Goal: Task Accomplishment & Management: Complete application form

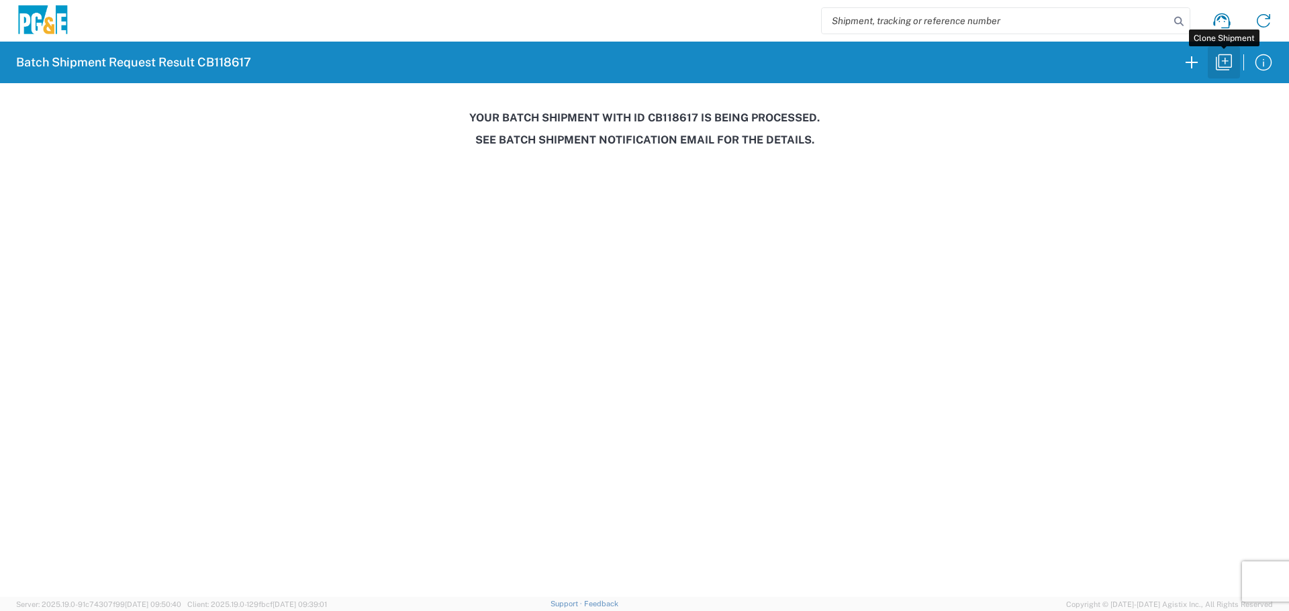
click at [1215, 65] on icon "button" at bounding box center [1223, 62] width 21 height 21
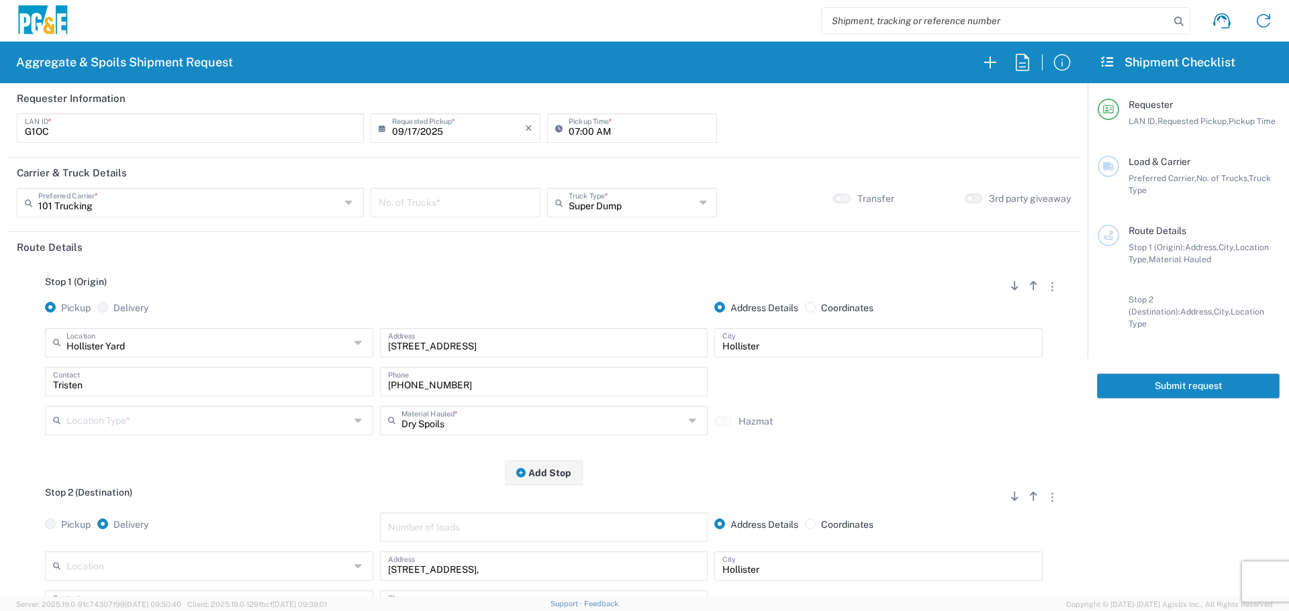
click at [231, 127] on input "G1OC" at bounding box center [190, 126] width 331 height 23
drag, startPoint x: 164, startPoint y: 136, endPoint x: 0, endPoint y: 126, distance: 164.0
click at [0, 126] on form "Requester Information G1OC LAN ID * [DATE] × Requested Pickup * Cancel Apply 07…" at bounding box center [543, 340] width 1087 height 514
type input "BJSX"
click at [575, 133] on input "07:00 AM" at bounding box center [638, 126] width 140 height 23
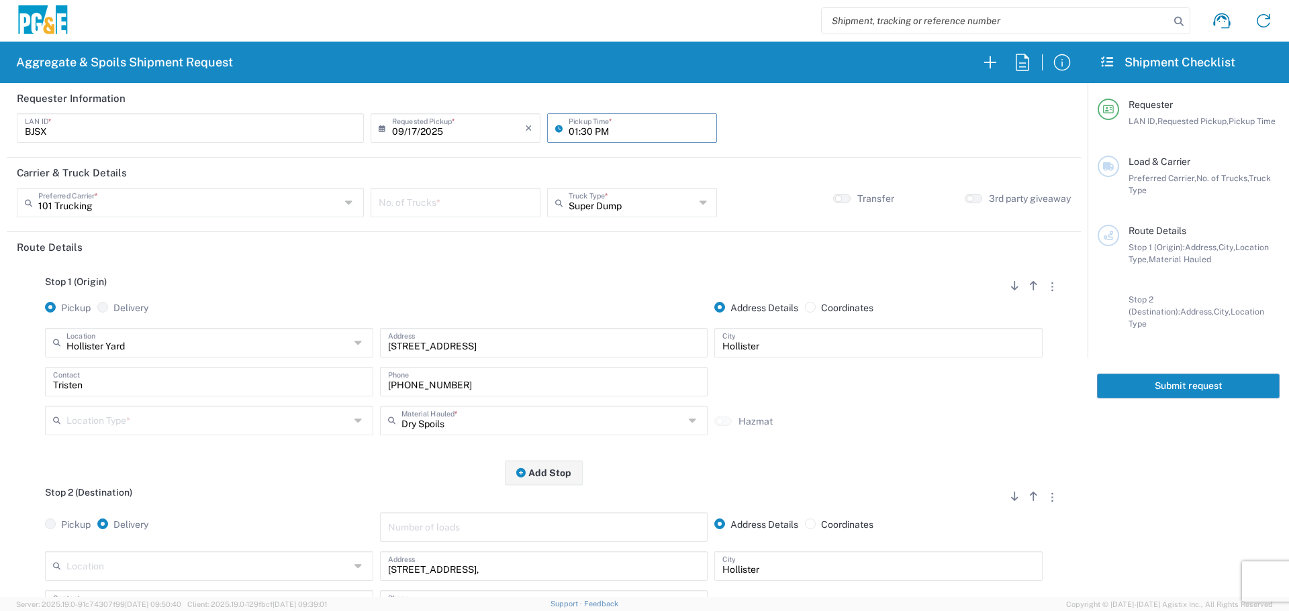
type input "01:30 PM"
click at [275, 198] on input "text" at bounding box center [189, 201] width 302 height 23
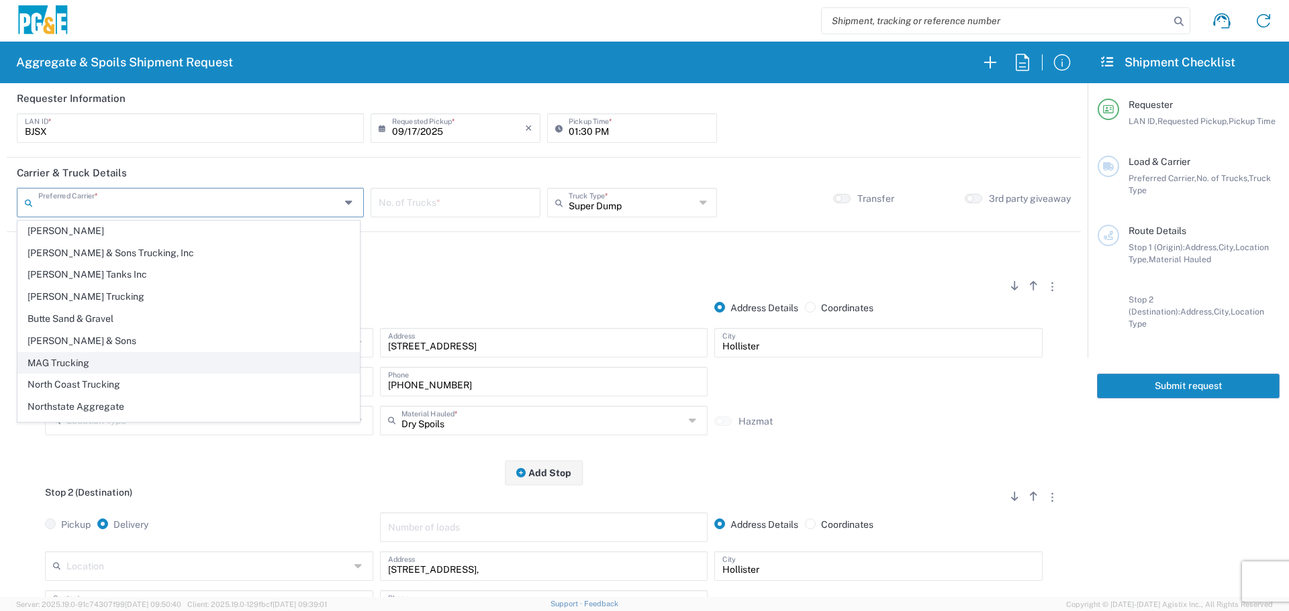
scroll to position [41, 0]
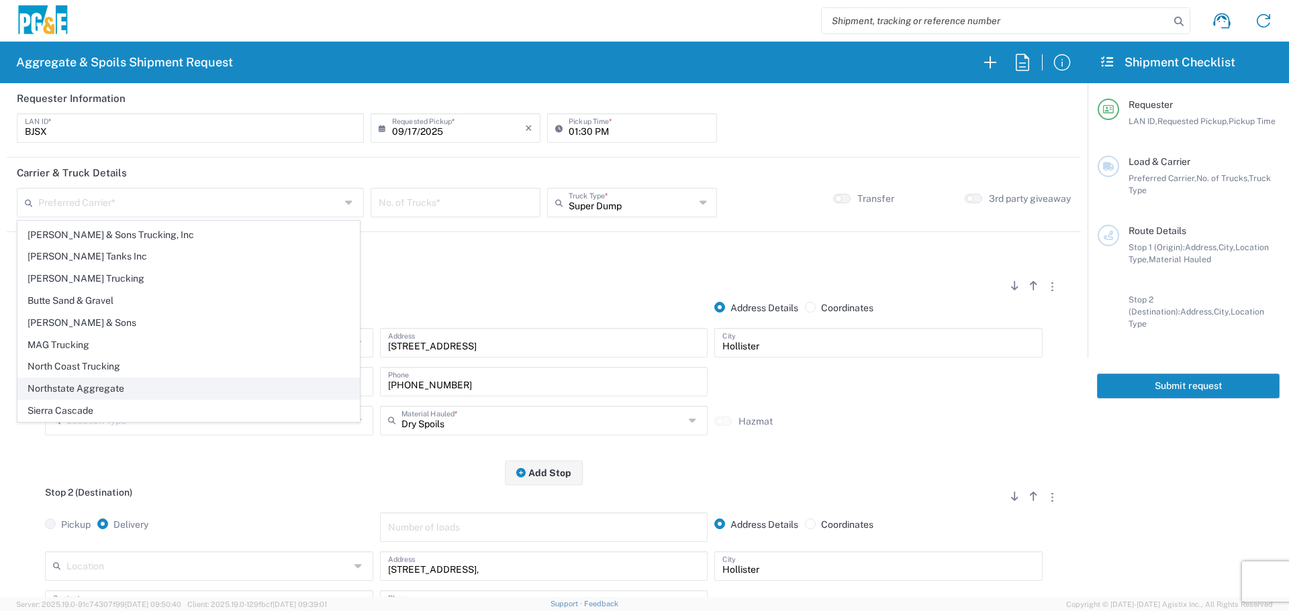
click at [160, 388] on span "Northstate Aggregate" at bounding box center [188, 389] width 341 height 21
type input "Northstate Aggregate"
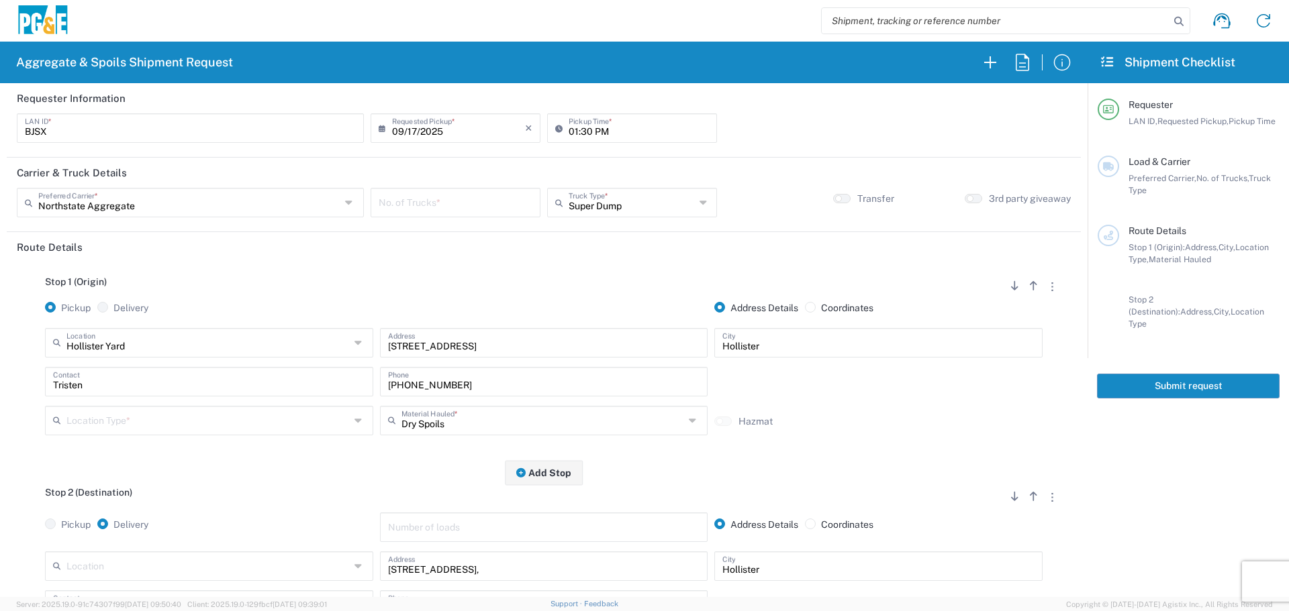
click at [485, 202] on input "number" at bounding box center [456, 201] width 154 height 23
type input "1"
click at [670, 200] on input "text" at bounding box center [631, 201] width 126 height 23
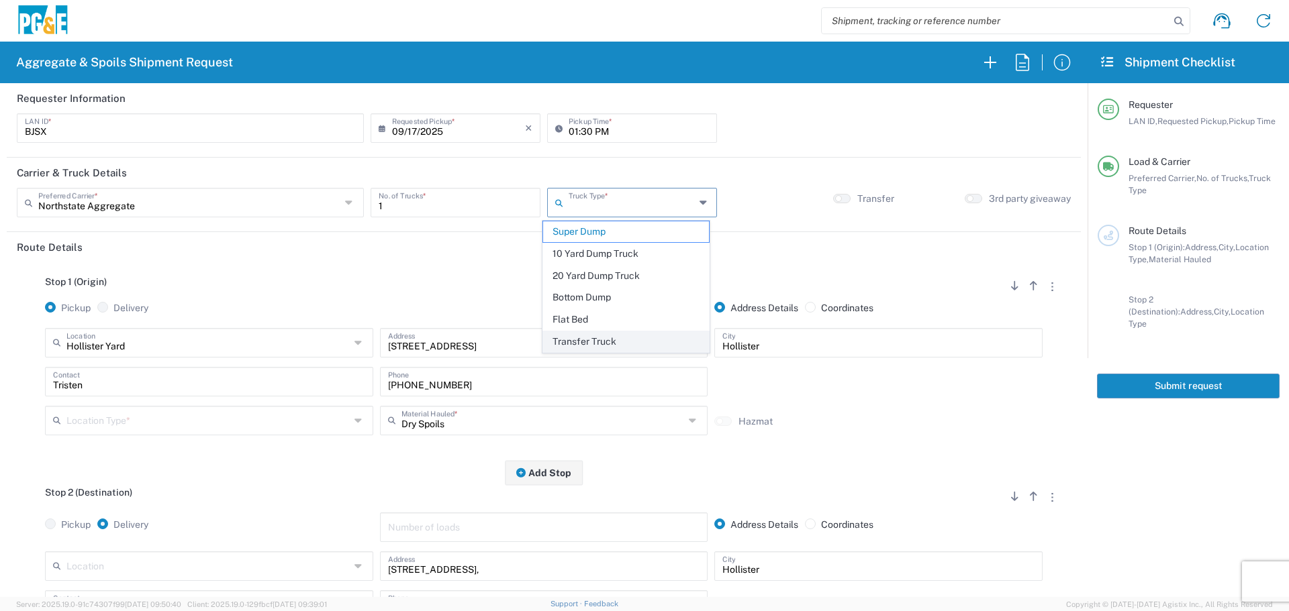
click at [609, 344] on span "Transfer Truck" at bounding box center [626, 342] width 166 height 21
type input "Transfer Truck"
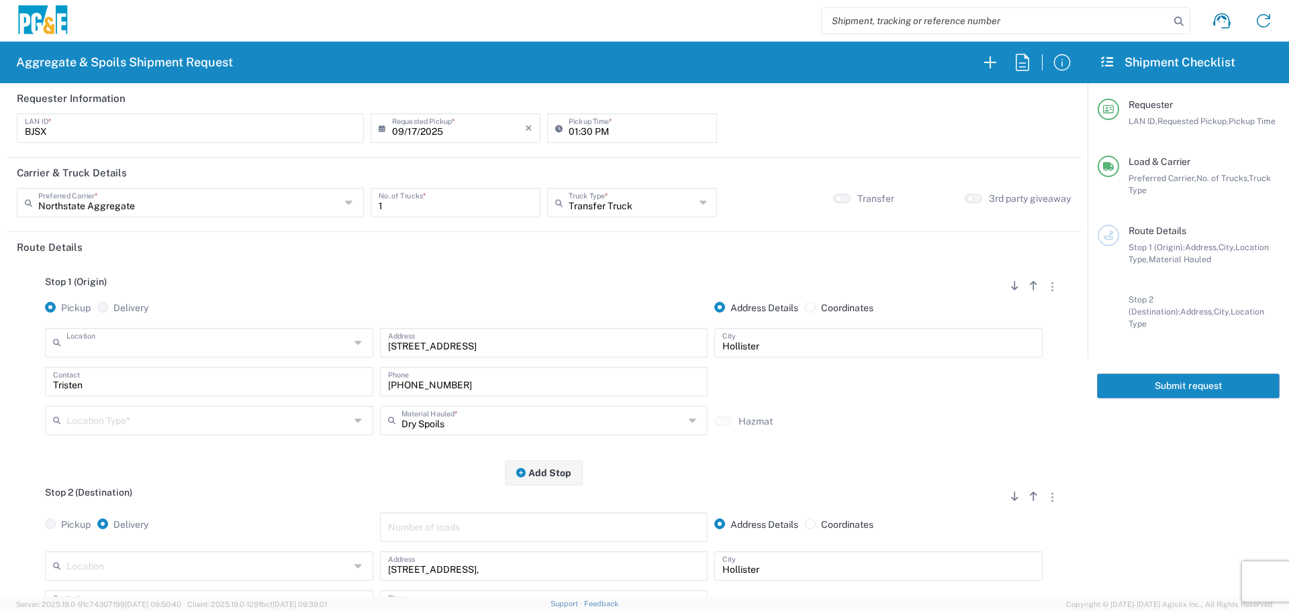
click at [213, 352] on input "text" at bounding box center [207, 341] width 283 height 23
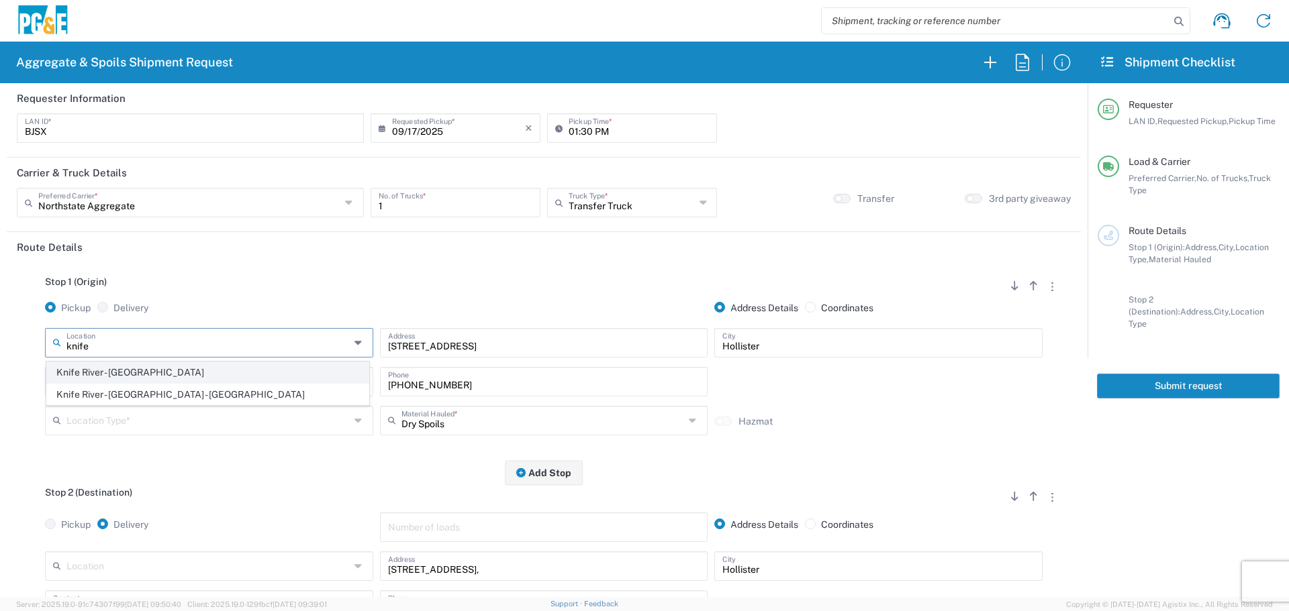
click at [173, 373] on span "Knife River - [GEOGRAPHIC_DATA]" at bounding box center [207, 372] width 321 height 21
type input "Knife River - [GEOGRAPHIC_DATA]"
type input "[STREET_ADDRESS]"
type input "Chico"
type input "Quarry"
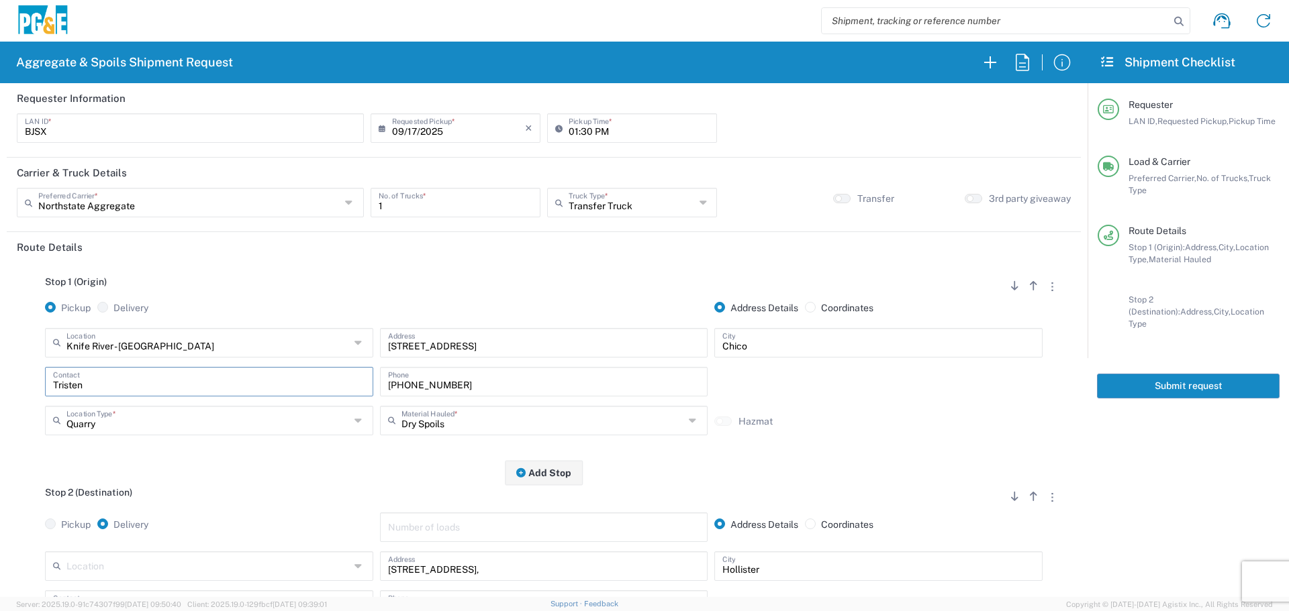
drag, startPoint x: 136, startPoint y: 381, endPoint x: 0, endPoint y: 371, distance: 135.9
click at [0, 371] on form "Requester Information BJSX LAN ID * [DATE] × Requested Pickup * Cancel Apply 01…" at bounding box center [543, 340] width 1087 height 514
click at [576, 419] on input "text" at bounding box center [542, 419] width 283 height 23
click at [513, 336] on span "Asphalt Cold Patch" at bounding box center [538, 329] width 321 height 21
type input "Asphalt Cold Patch"
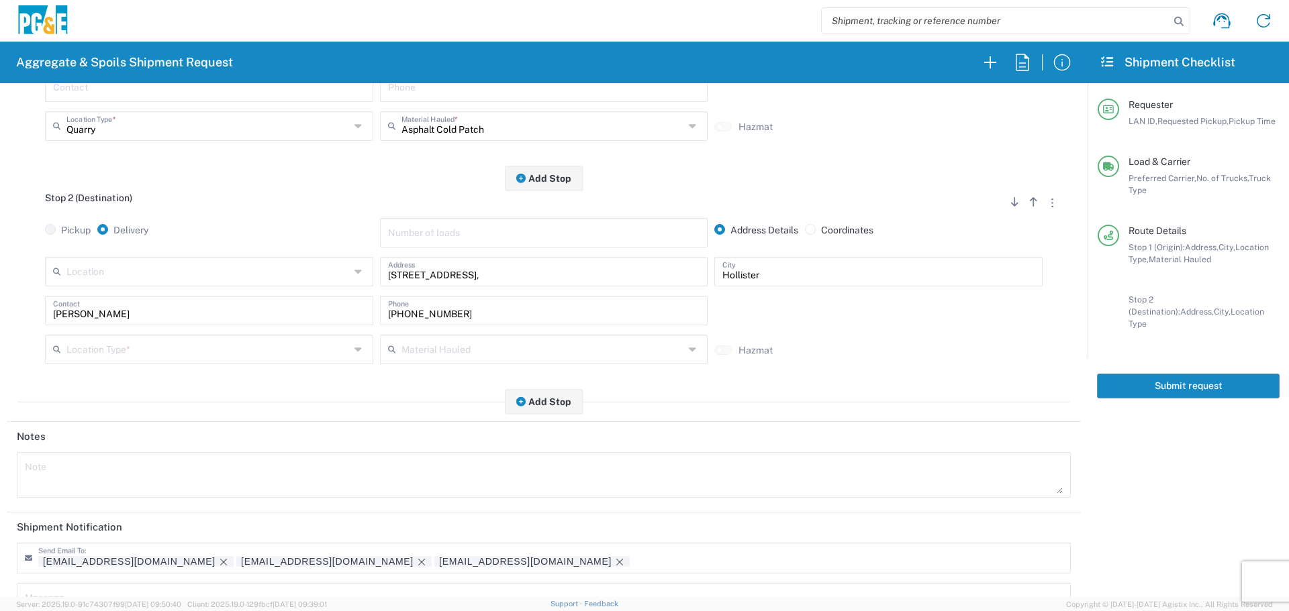
scroll to position [201, 0]
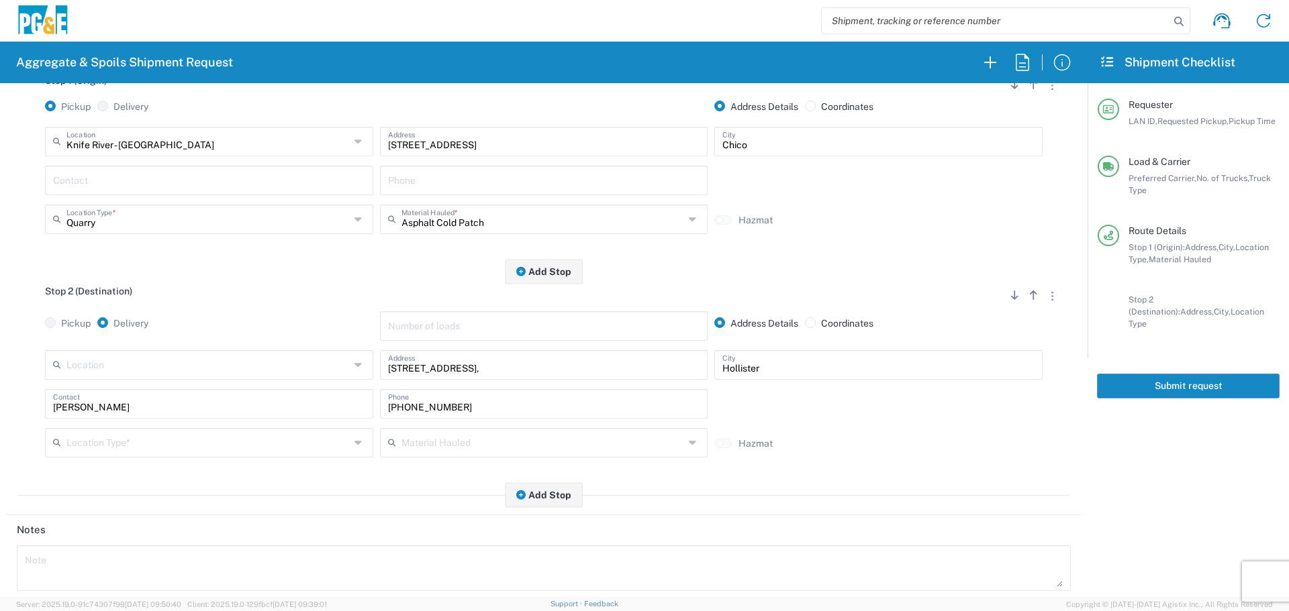
click at [122, 368] on input "text" at bounding box center [207, 363] width 283 height 23
type input "[GEOGRAPHIC_DATA]"
click at [123, 369] on input "text" at bounding box center [207, 363] width 283 height 23
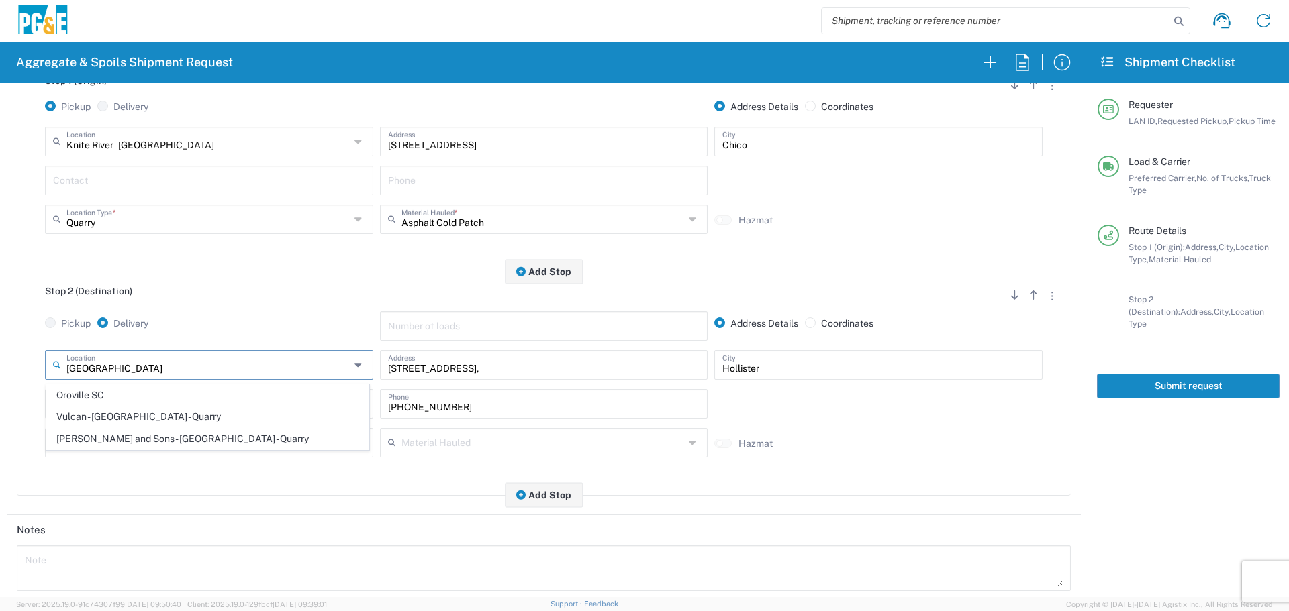
click at [125, 389] on span "Oroville SC" at bounding box center [207, 395] width 321 height 21
type input "Oroville SC"
type input "[STREET_ADDRESS][PERSON_NAME]"
type input "[GEOGRAPHIC_DATA]"
type input "Business No Loading Dock"
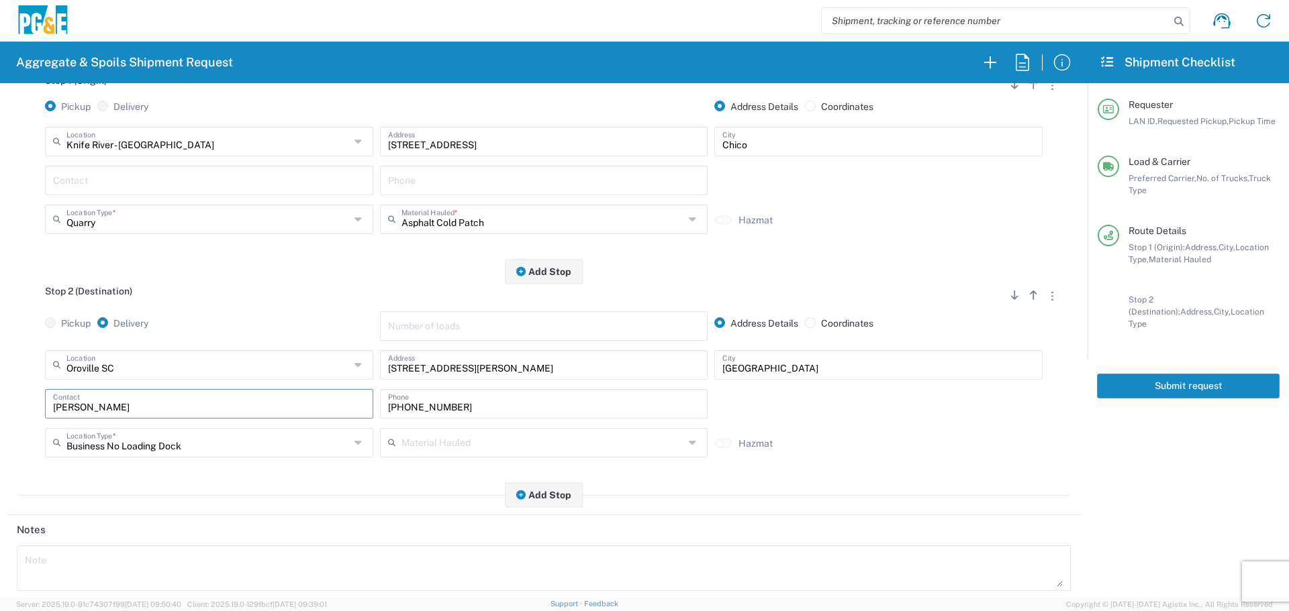
drag, startPoint x: 130, startPoint y: 397, endPoint x: 0, endPoint y: 434, distance: 135.3
click at [0, 433] on form "Requester Information BJSX LAN ID * [DATE] × Requested Pickup * Cancel Apply 01…" at bounding box center [543, 340] width 1087 height 514
drag, startPoint x: 519, startPoint y: 403, endPoint x: 130, endPoint y: 382, distance: 389.2
click at [130, 382] on div "[GEOGRAPHIC_DATA] [GEOGRAPHIC_DATA] Location [GEOGRAPHIC_DATA] [GEOGRAPHIC_DATA…" at bounding box center [544, 408] width 1054 height 117
click at [196, 409] on input "text" at bounding box center [209, 402] width 312 height 23
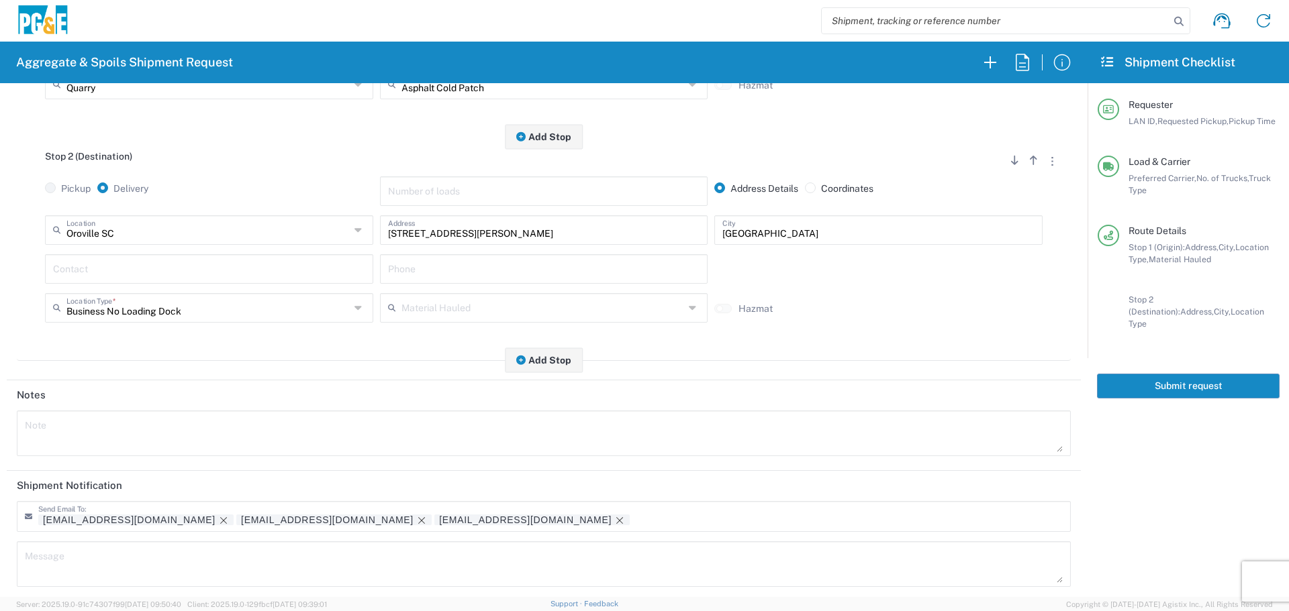
scroll to position [417, 0]
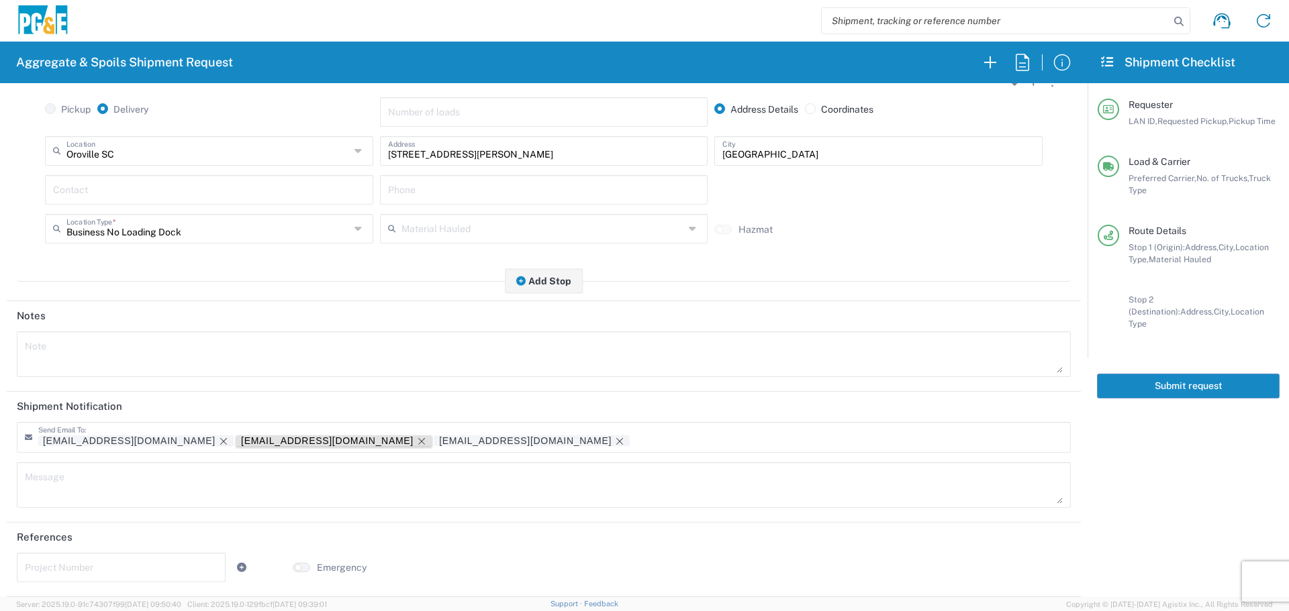
click at [416, 440] on icon "Remove tag" at bounding box center [421, 441] width 11 height 11
click at [162, 573] on input "text" at bounding box center [121, 566] width 193 height 23
paste input "35608236"
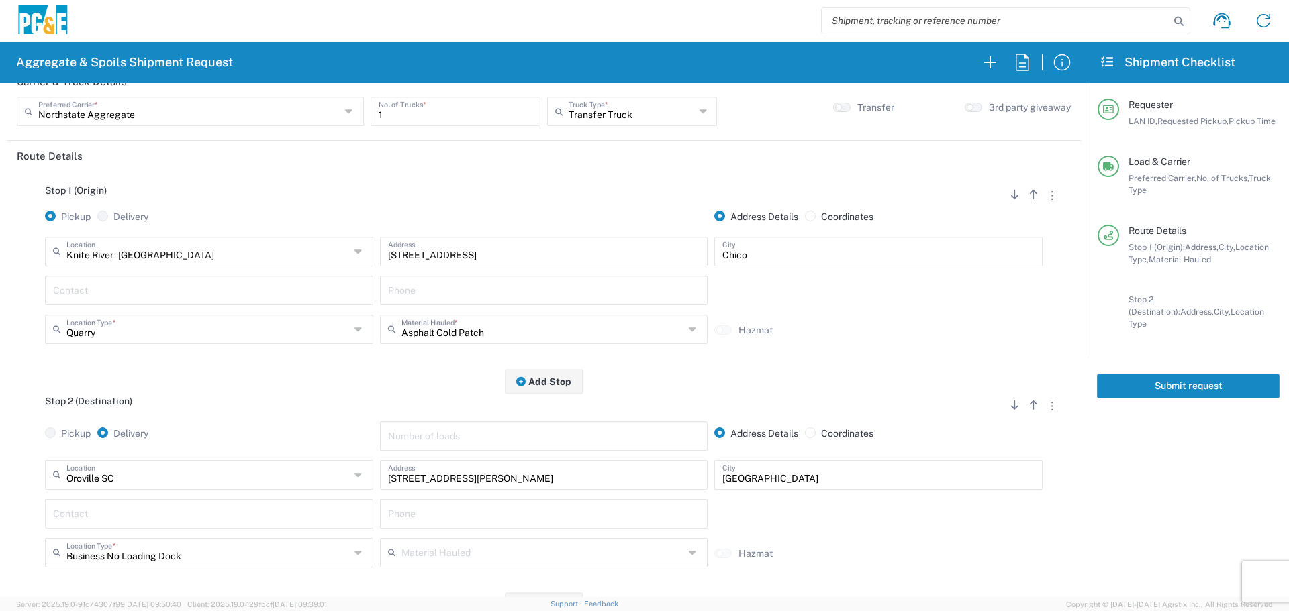
scroll to position [0, 0]
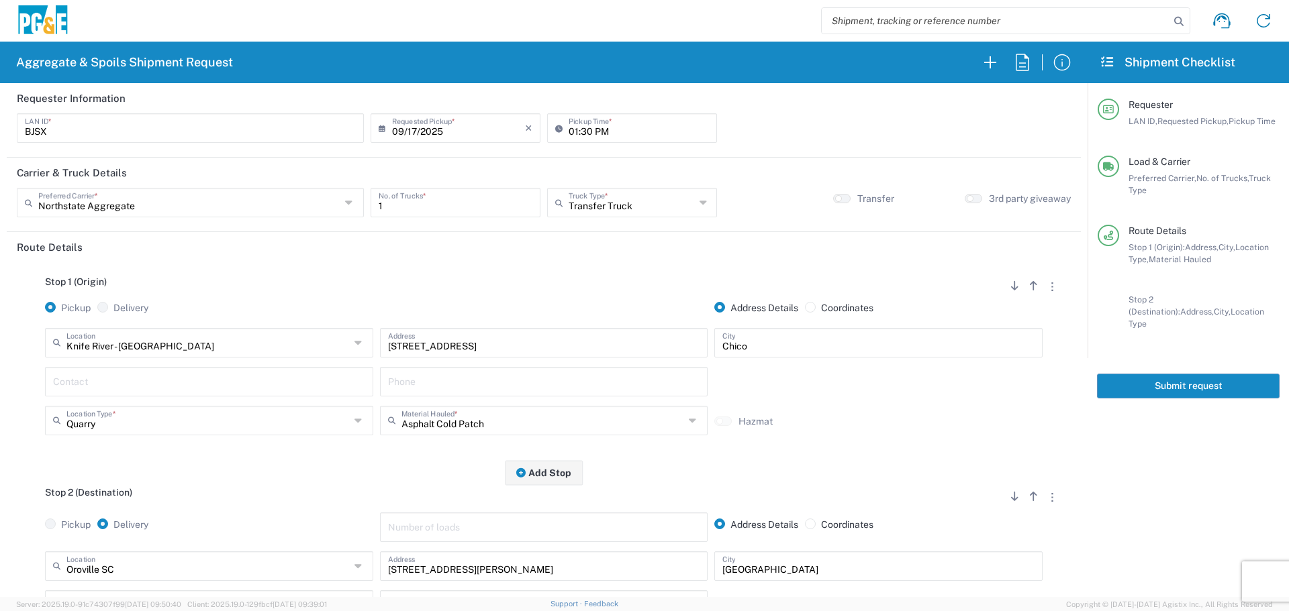
type input "35608236"
click at [1185, 376] on button "Submit request" at bounding box center [1188, 386] width 183 height 25
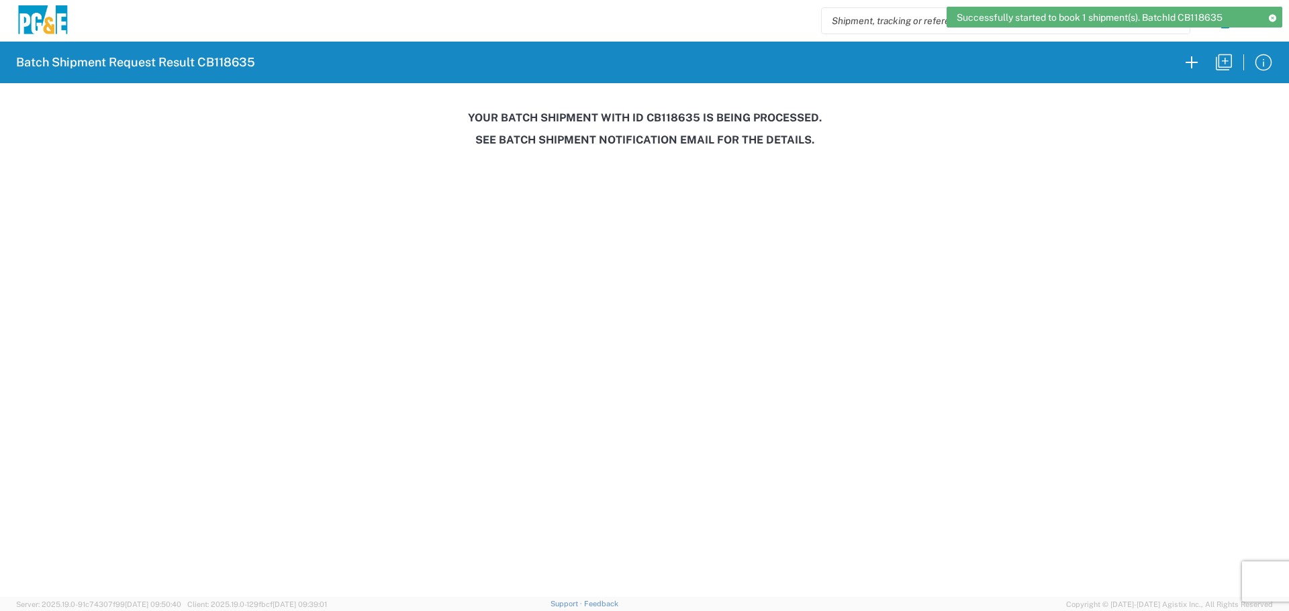
click at [685, 113] on h3 "Your batch shipment with id CB118635 is being processed." at bounding box center [644, 117] width 1270 height 13
copy h3 "CB118635"
